Goal: Task Accomplishment & Management: Manage account settings

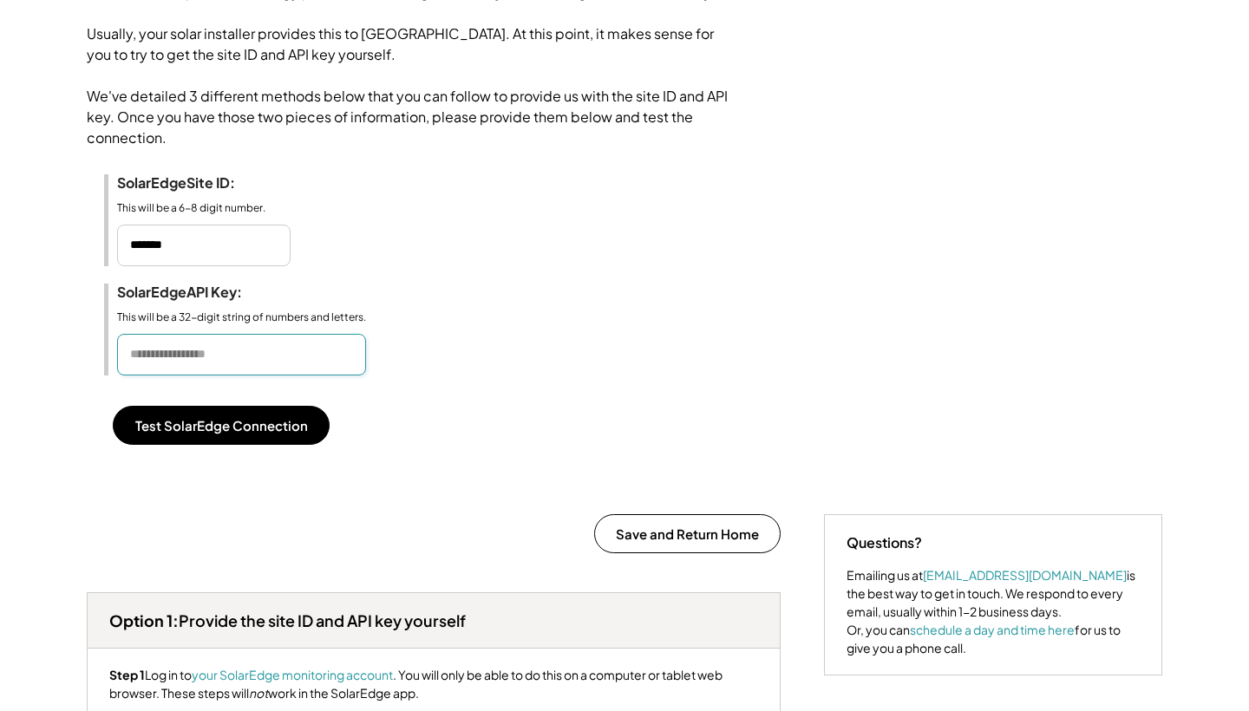
scroll to position [295, 0]
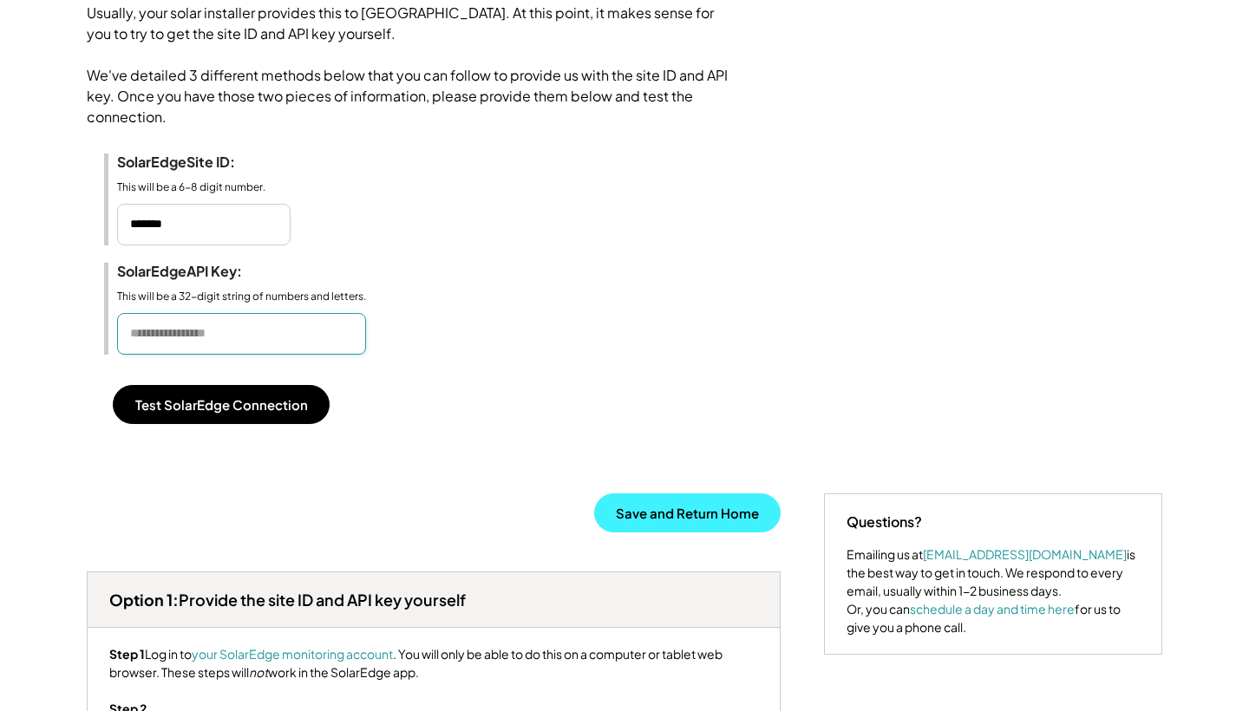
click at [706, 524] on button "Save and Return Home" at bounding box center [687, 512] width 186 height 39
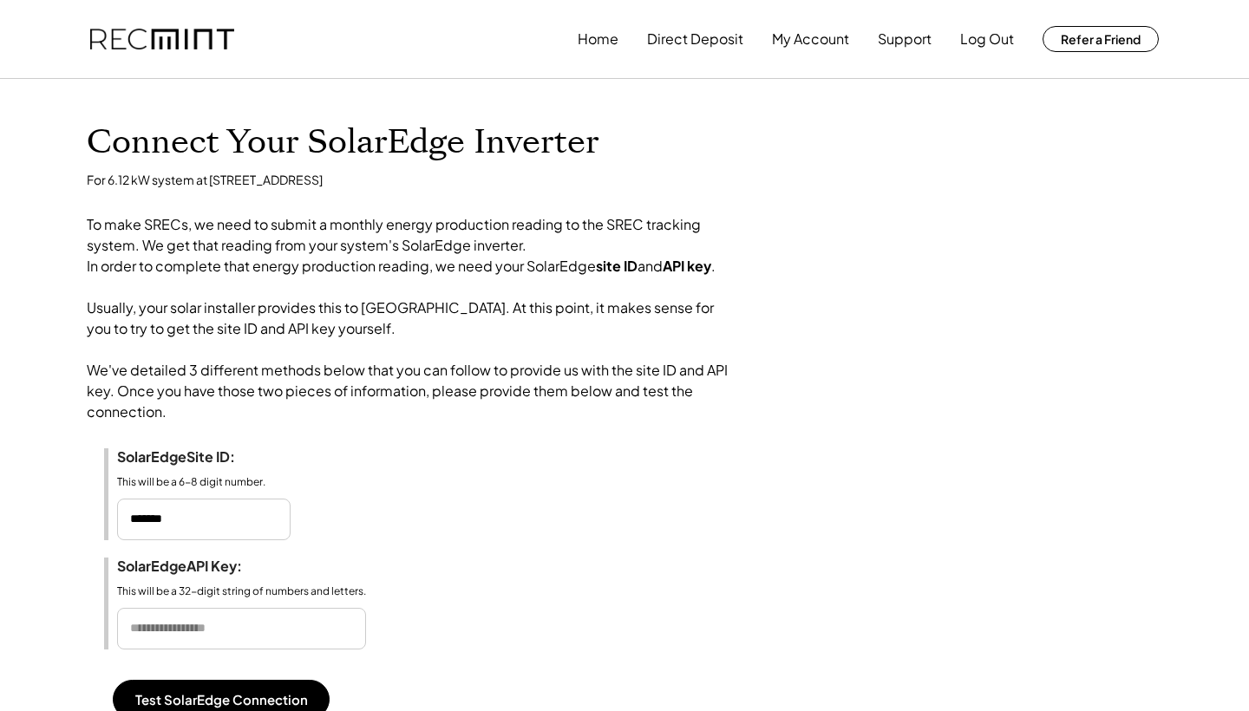
scroll to position [0, 0]
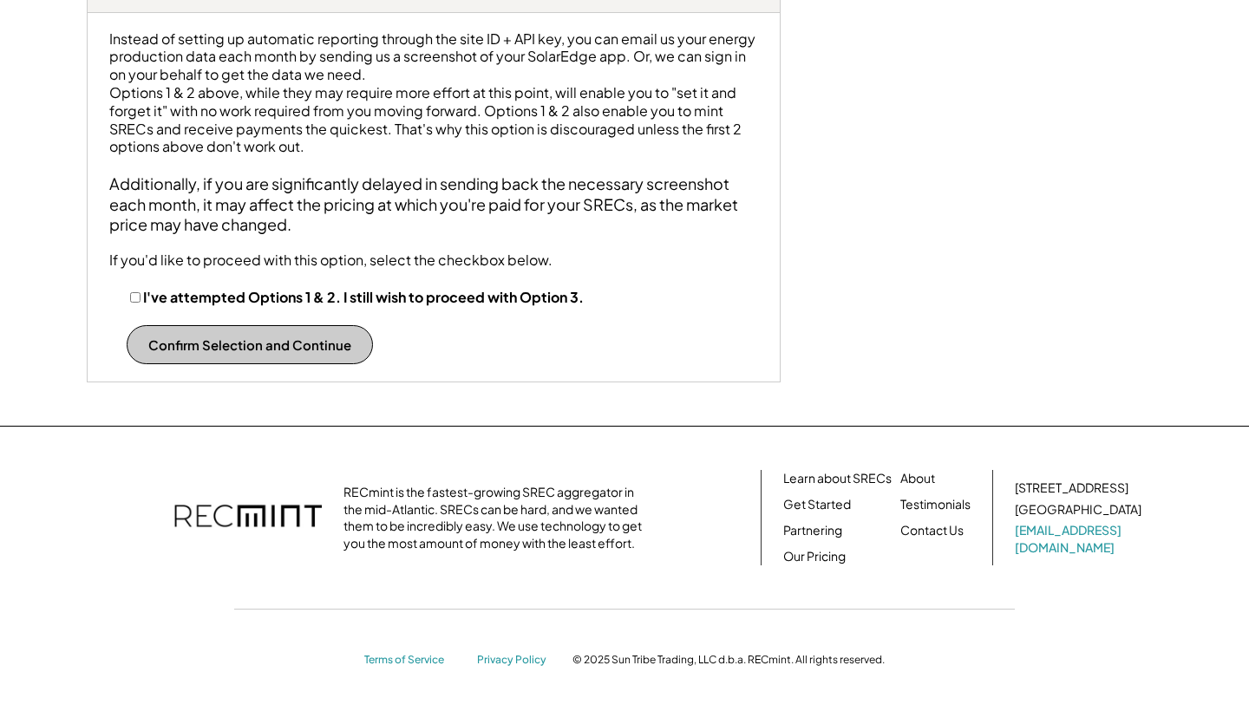
scroll to position [2575, 0]
click at [280, 339] on button "Confirm Selection and Continue" at bounding box center [250, 344] width 246 height 39
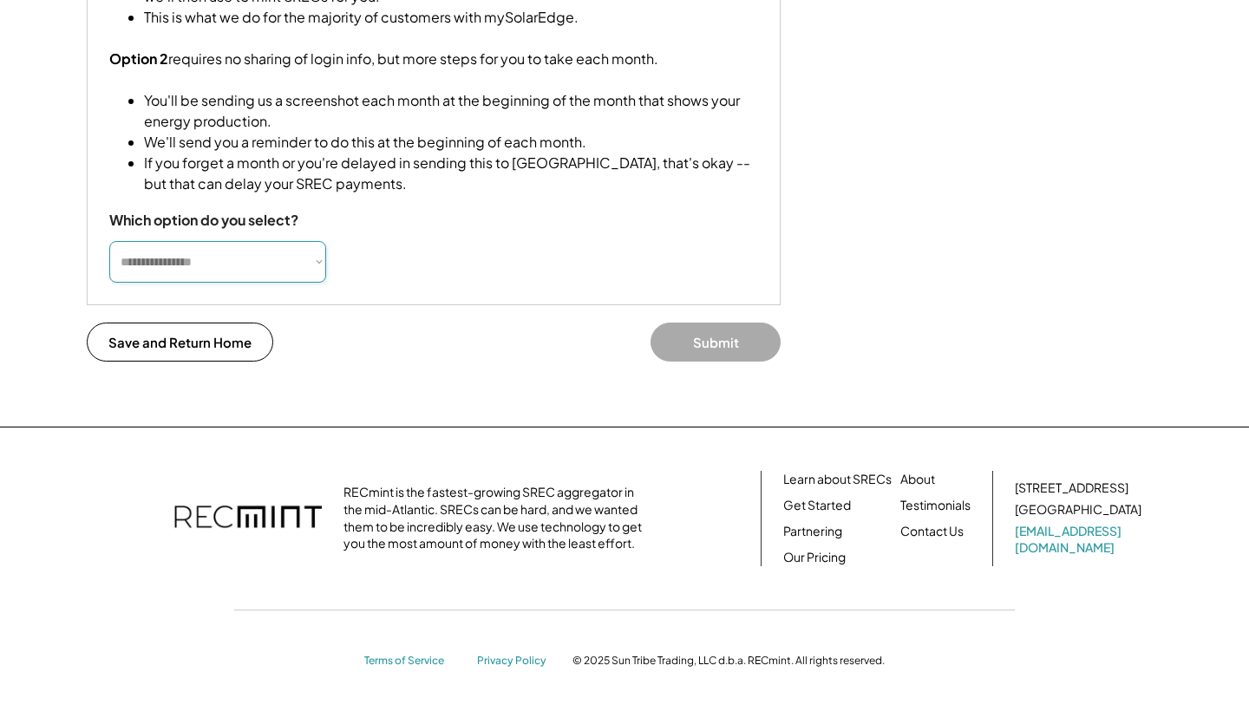
scroll to position [520, 0]
click at [225, 349] on button "Save and Return Home" at bounding box center [180, 342] width 186 height 39
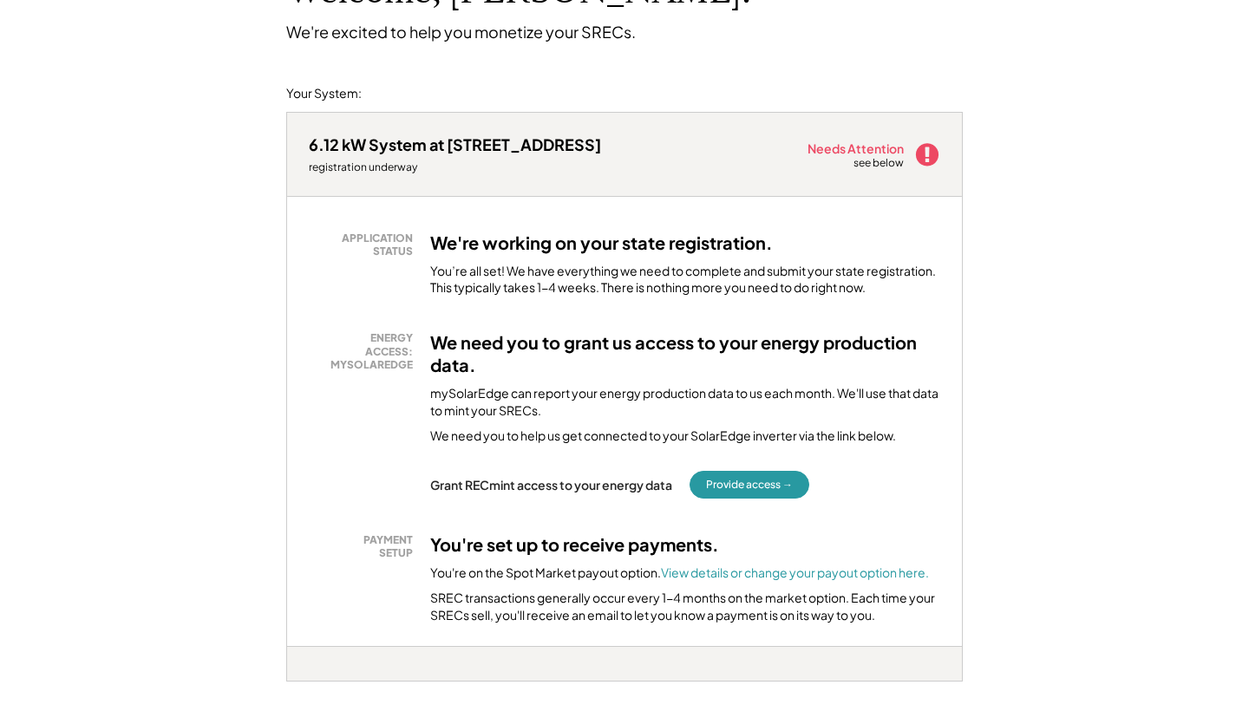
scroll to position [150, 0]
click at [788, 480] on button "Provide access →" at bounding box center [749, 485] width 120 height 28
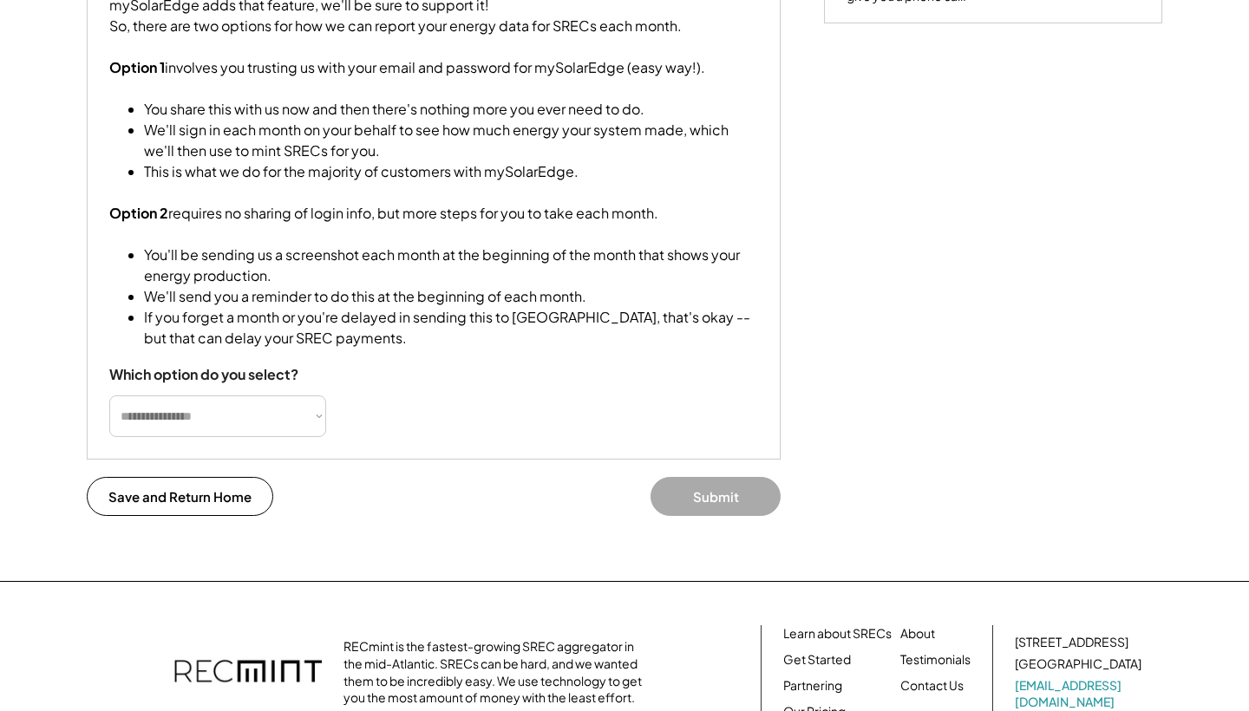
scroll to position [346, 0]
select select "**********"
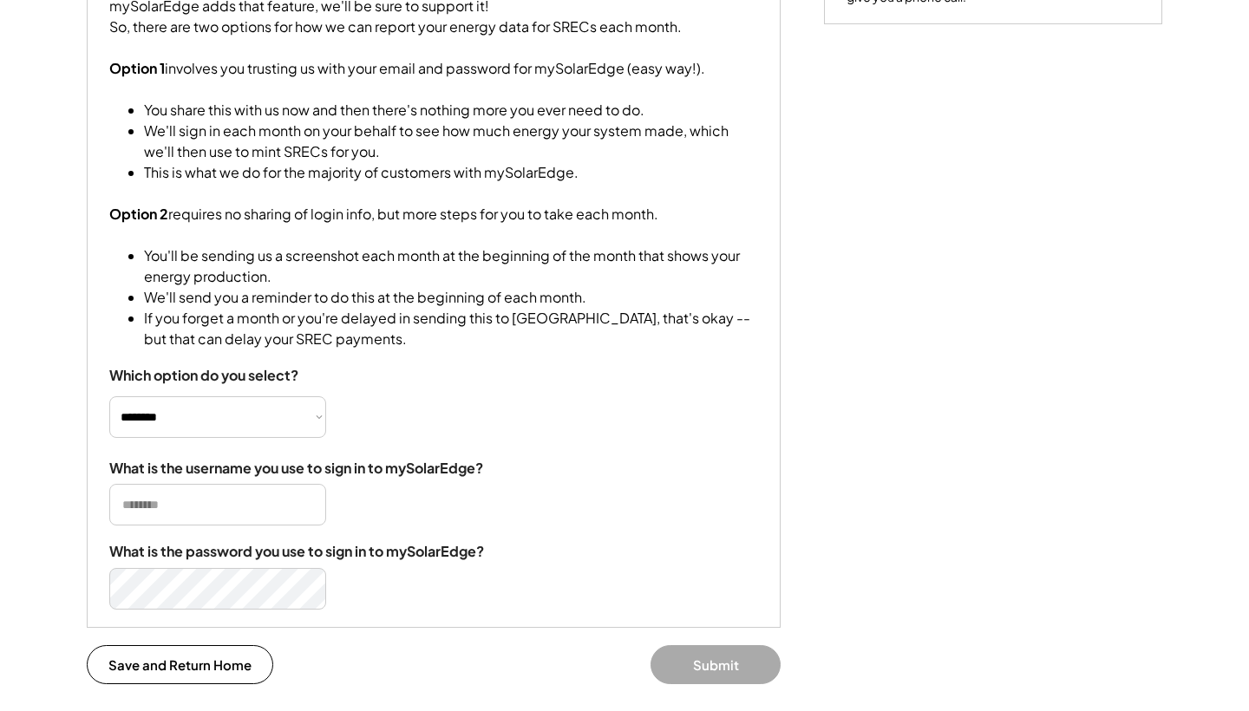
click at [182, 525] on input "input" at bounding box center [217, 505] width 217 height 42
type input "**********"
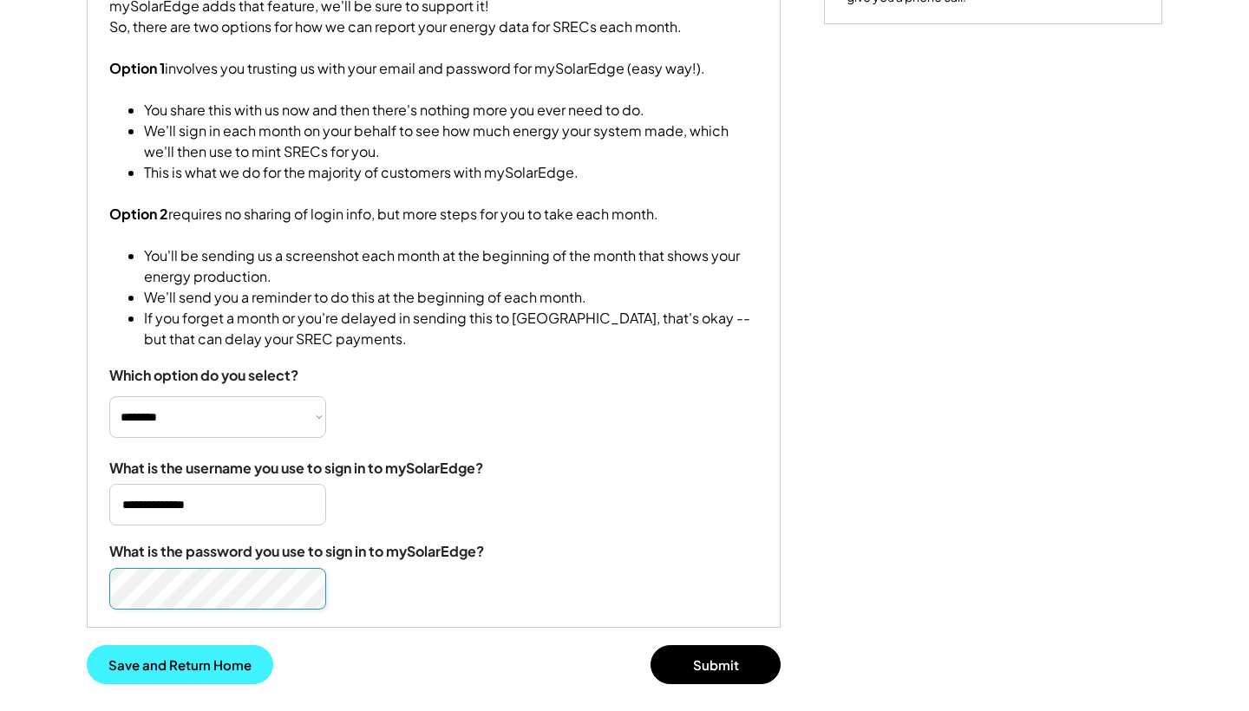
click at [244, 675] on button "Save and Return Home" at bounding box center [180, 664] width 186 height 39
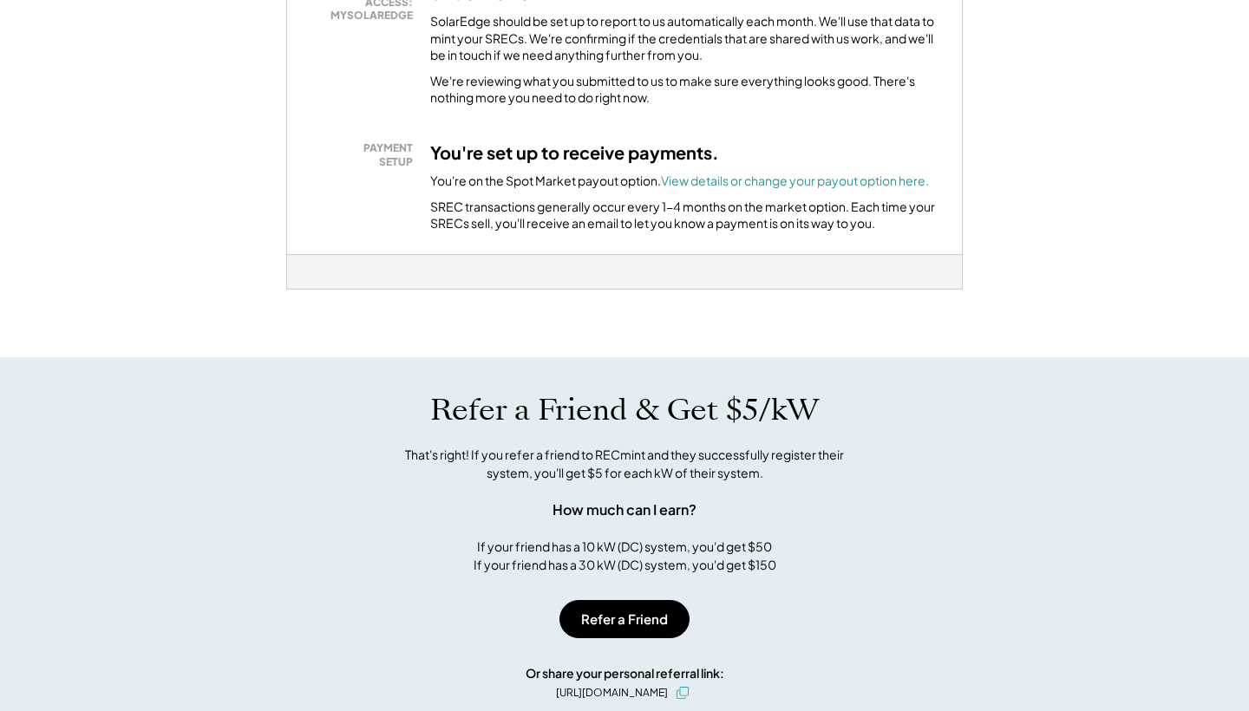
scroll to position [500, 0]
click at [440, 481] on div "Refer a Friend & Get $5/kW That's right! If you refer a friend to RECmint and t…" at bounding box center [624, 482] width 711 height 182
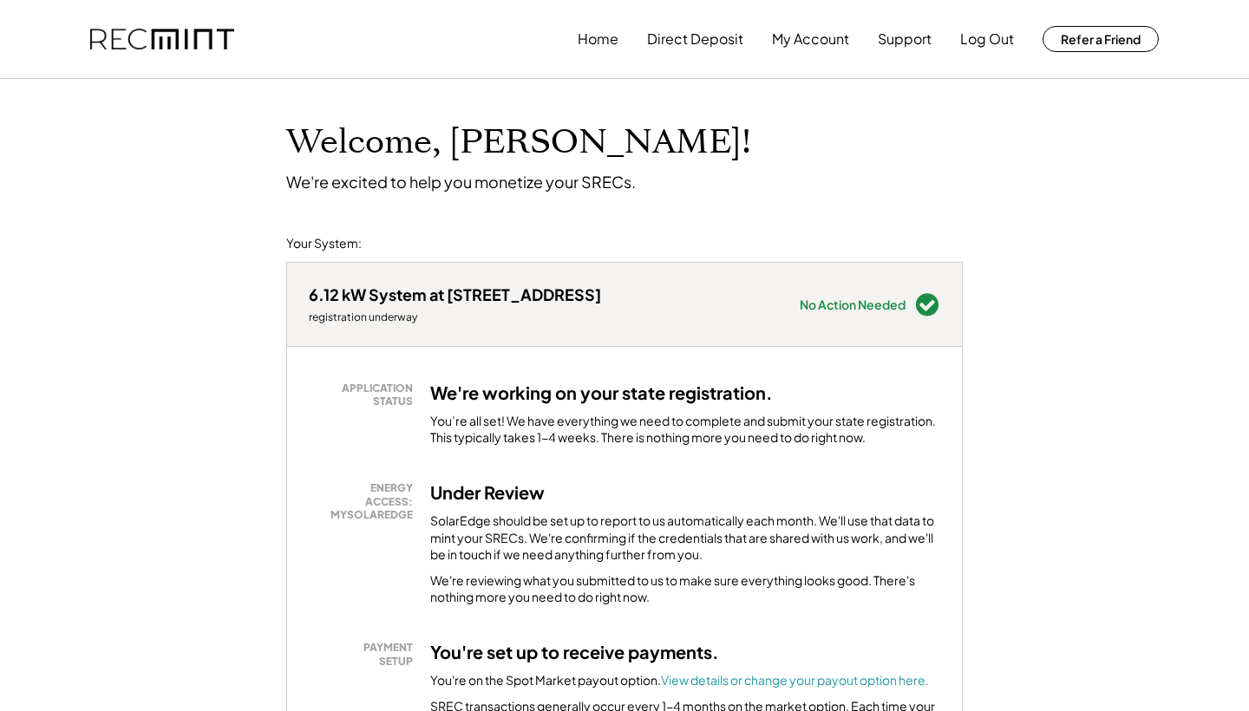
scroll to position [0, 0]
click at [796, 42] on button "My Account" at bounding box center [810, 39] width 77 height 35
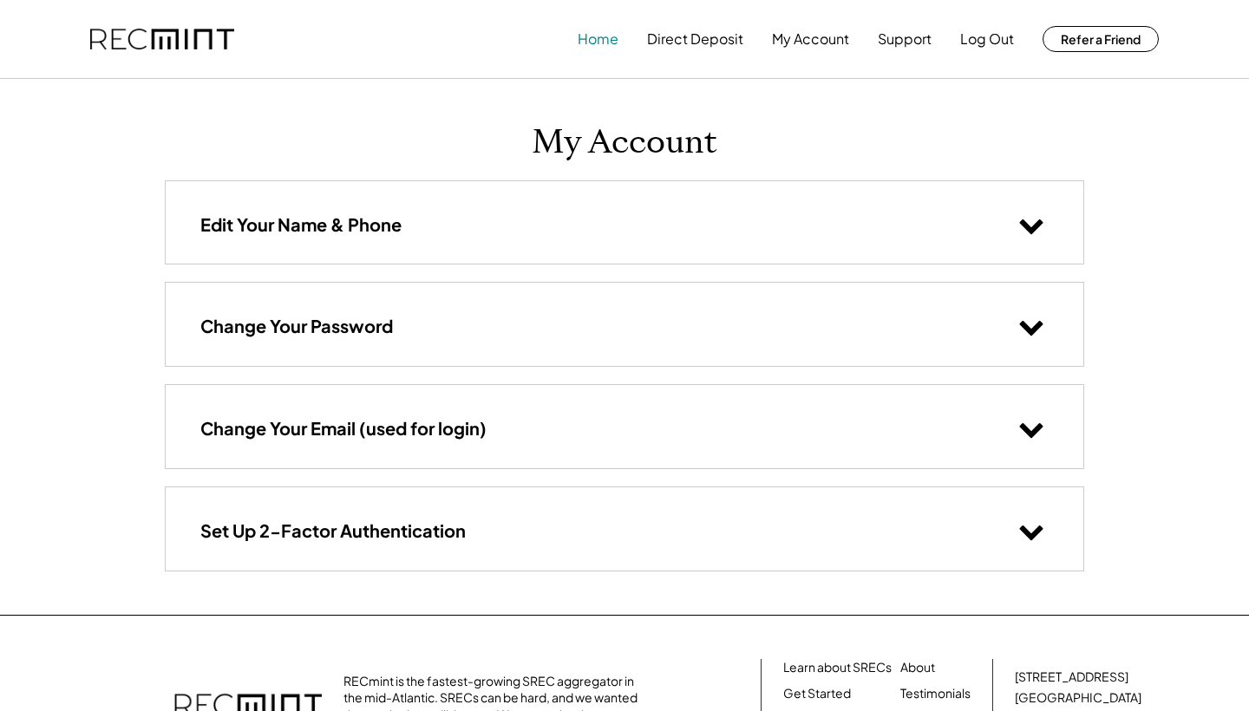
click at [604, 35] on button "Home" at bounding box center [597, 39] width 41 height 35
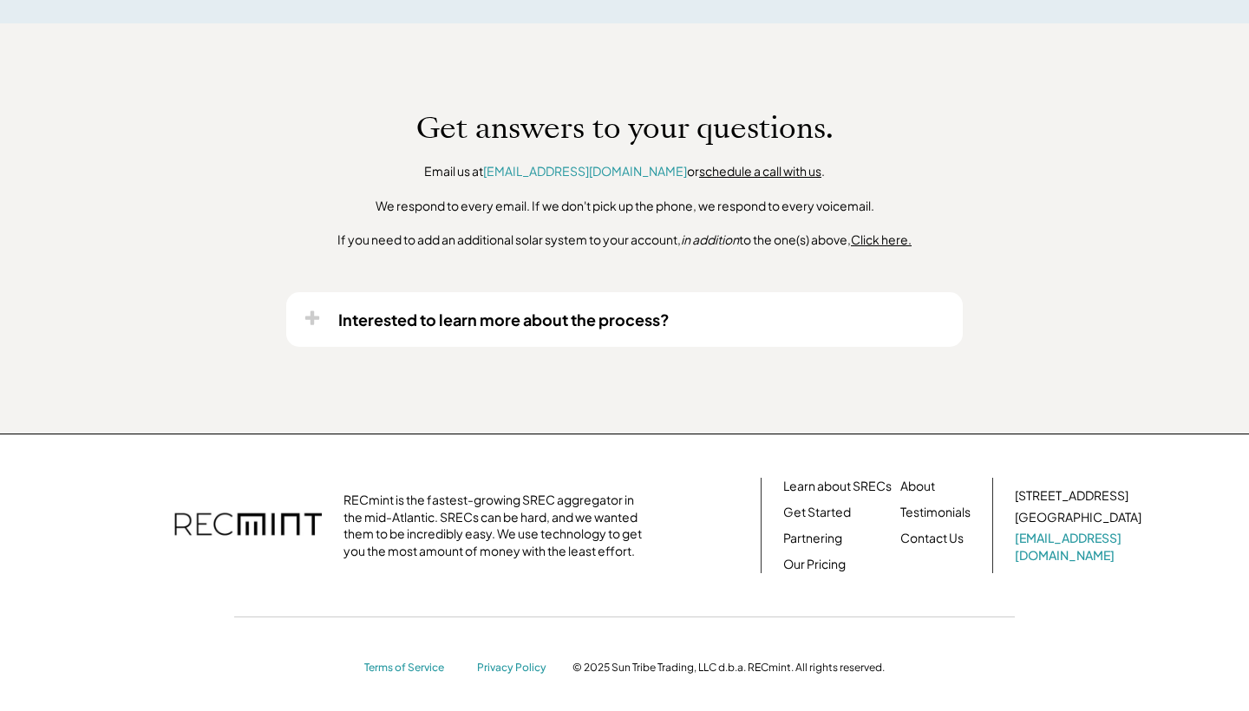
scroll to position [1261, 0]
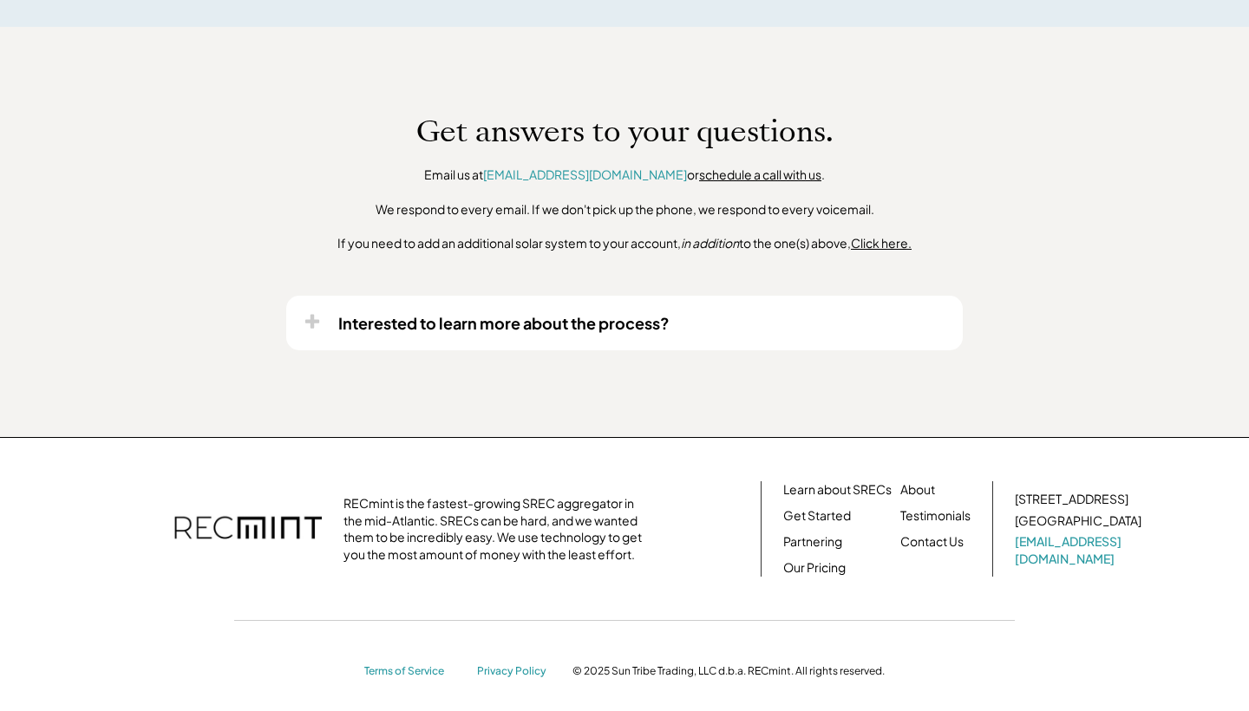
click at [312, 321] on div "Interested to learn more about the process?" at bounding box center [624, 323] width 676 height 55
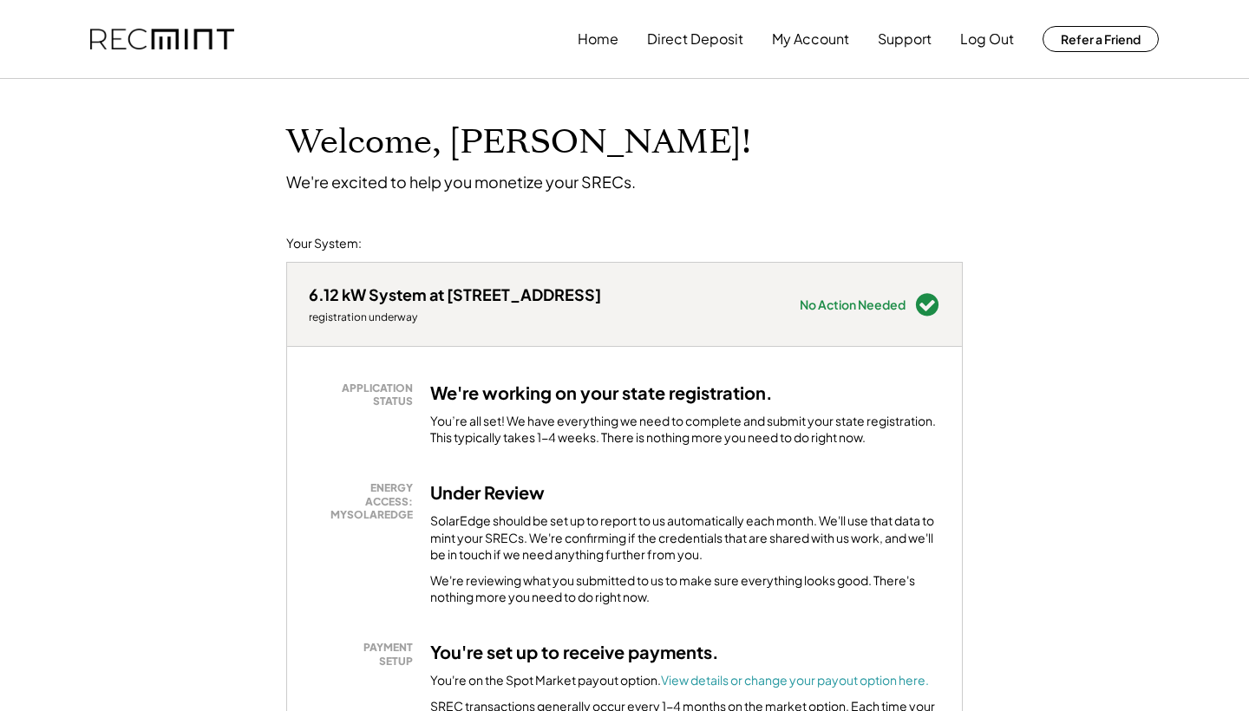
scroll to position [0, 0]
click at [992, 47] on button "Log Out" at bounding box center [987, 39] width 54 height 35
